Goal: Information Seeking & Learning: Learn about a topic

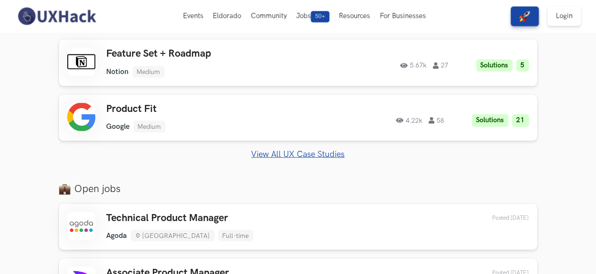
scroll to position [508, 0]
click at [283, 154] on link "View All UX Case Studies" at bounding box center [298, 155] width 479 height 10
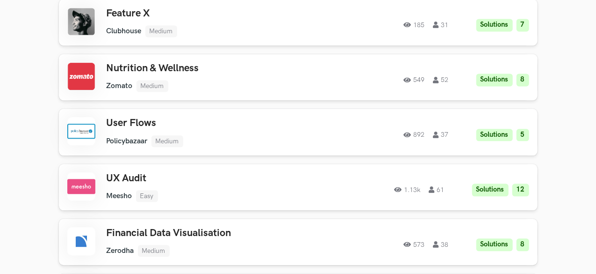
scroll to position [1015, 0]
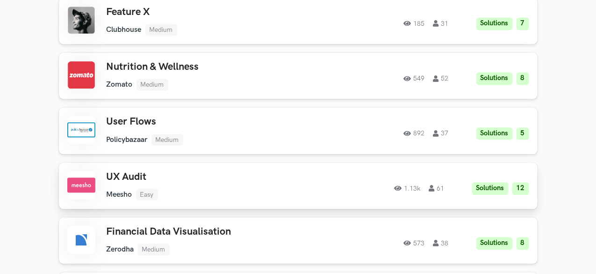
click at [303, 188] on div "UX Audit Meesho Easy Meesho Easy Solutions 12 1.13k 61" at bounding box center [210, 185] width 206 height 29
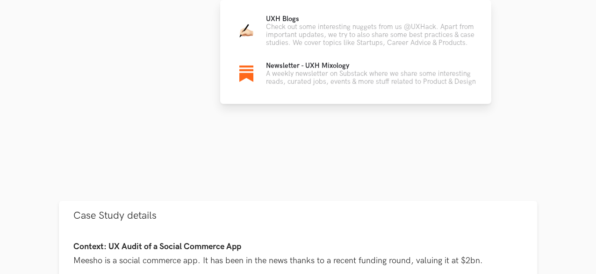
scroll to position [170, 0]
